Goal: Task Accomplishment & Management: Use online tool/utility

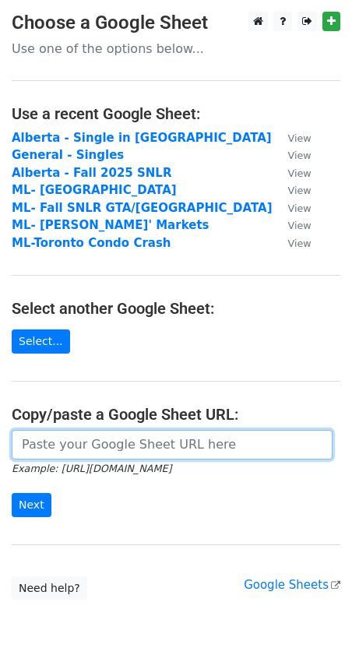
click at [146, 455] on input "url" at bounding box center [172, 445] width 321 height 30
paste input "[URL][DOMAIN_NAME]"
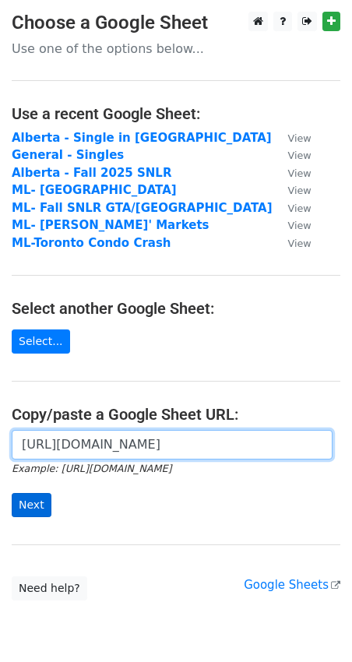
type input "[URL][DOMAIN_NAME]"
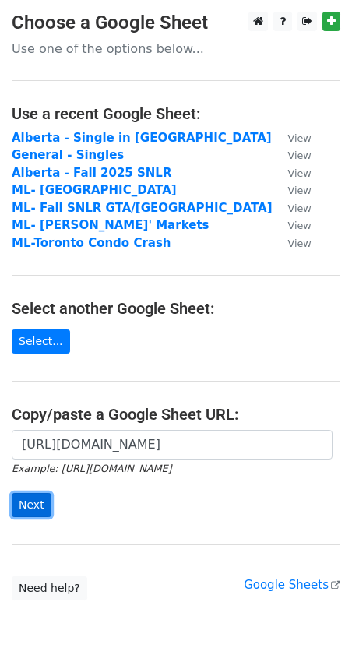
scroll to position [0, 0]
click at [34, 507] on input "Next" at bounding box center [32, 505] width 40 height 24
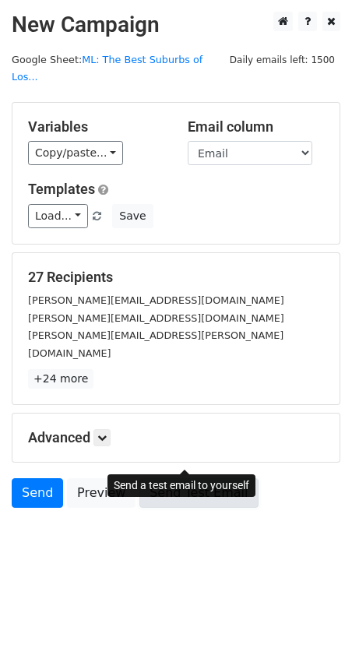
click at [154, 478] on link "Send Test Email" at bounding box center [198, 493] width 118 height 30
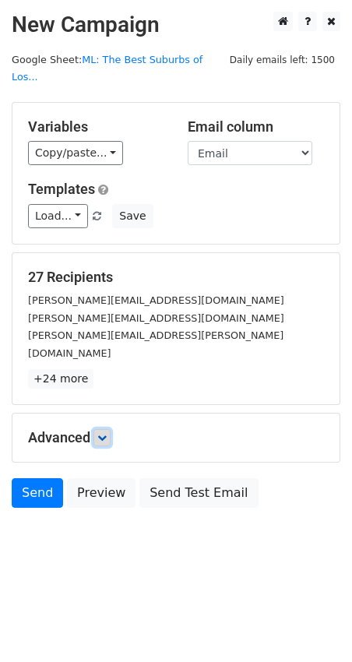
click at [104, 433] on icon at bounding box center [101, 437] width 9 height 9
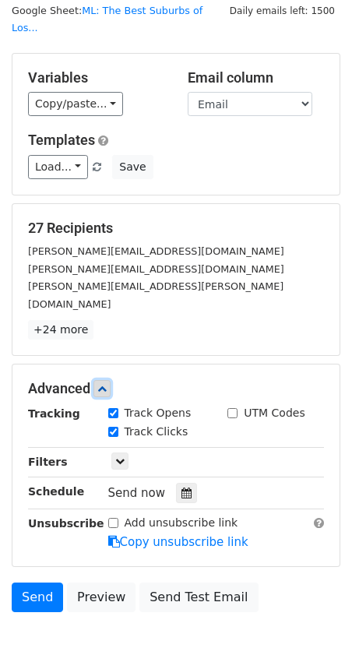
scroll to position [62, 0]
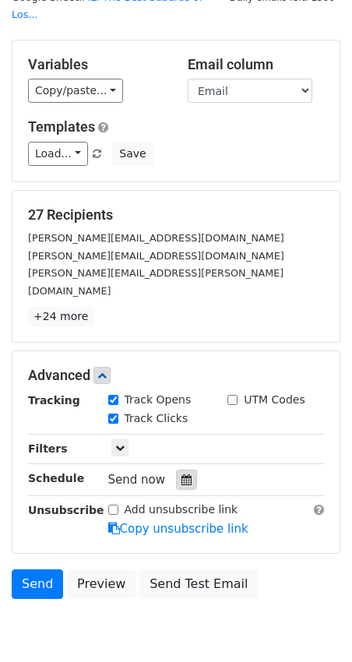
click at [187, 470] on div at bounding box center [186, 480] width 21 height 20
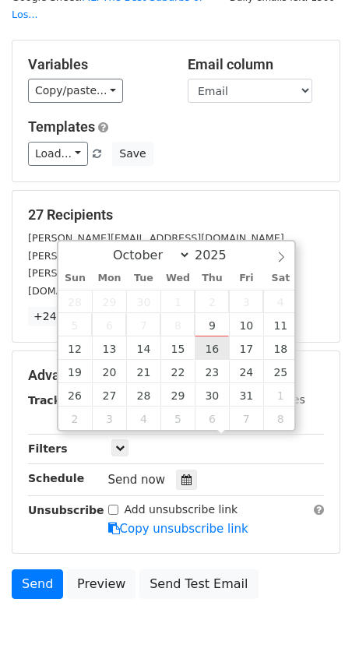
type input "2025-10-16 12:00"
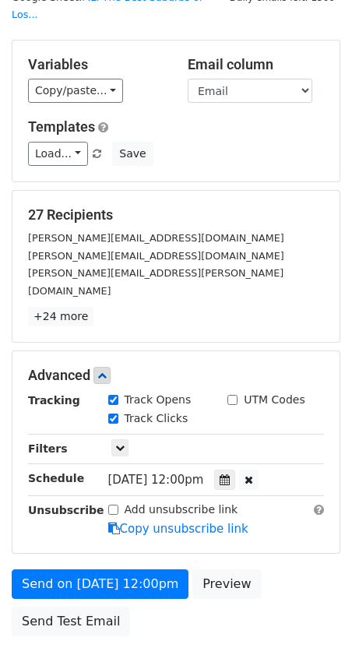
click at [262, 191] on div "27 Recipients patti.cosgarea@zoocasa.com angela.serednicki@zoocasa.com mackenzi…" at bounding box center [175, 267] width 327 height 152
click at [235, 470] on div at bounding box center [224, 480] width 21 height 20
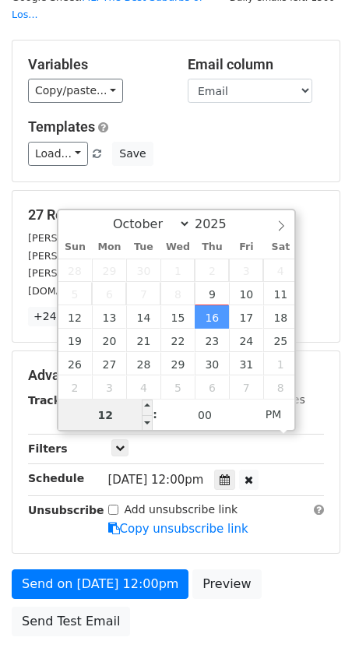
click at [111, 419] on input "12" at bounding box center [105, 414] width 95 height 31
type input "10"
type input "2025-10-16 10:00"
click at [278, 414] on span "PM" at bounding box center [273, 414] width 43 height 31
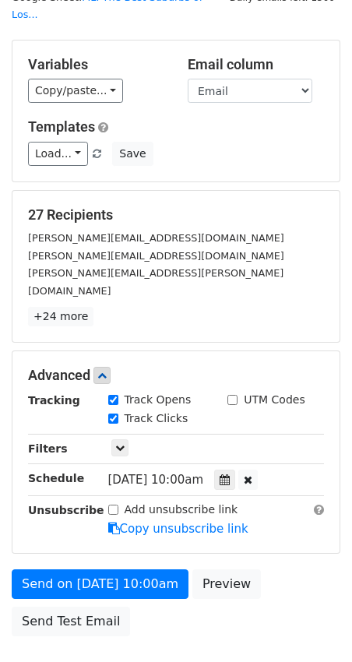
click at [300, 569] on div "Send on Oct 16 at 10:00am Preview Send Test Email" at bounding box center [176, 606] width 352 height 75
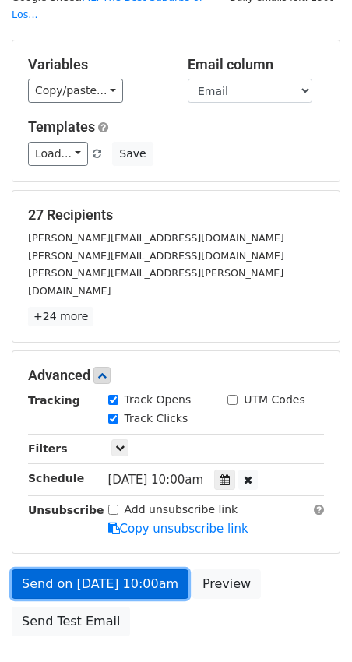
click at [144, 569] on link "Send on Oct 16 at 10:00am" at bounding box center [100, 584] width 177 height 30
